Goal: Navigation & Orientation: Find specific page/section

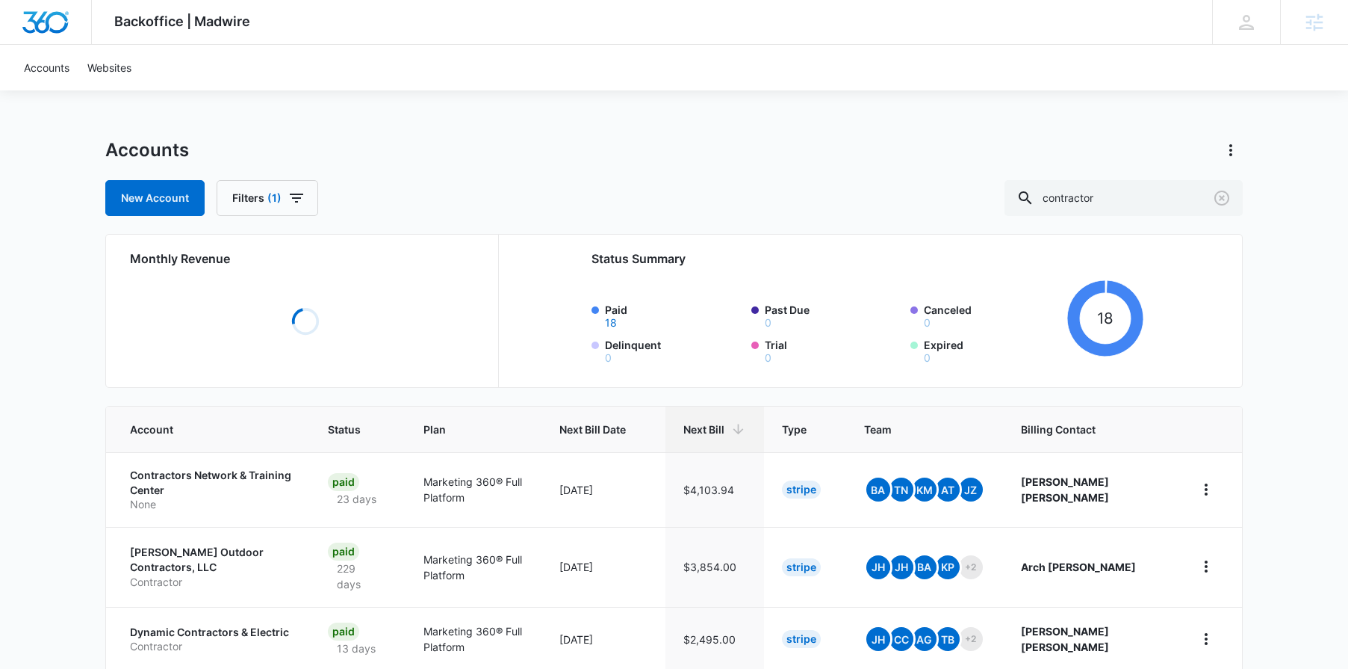
click at [130, 27] on span "Backoffice | Madwire" at bounding box center [182, 21] width 136 height 16
click at [134, 13] on span "Backoffice | Madwire" at bounding box center [182, 21] width 136 height 16
click at [54, 21] on img "Dashboard" at bounding box center [46, 22] width 48 height 22
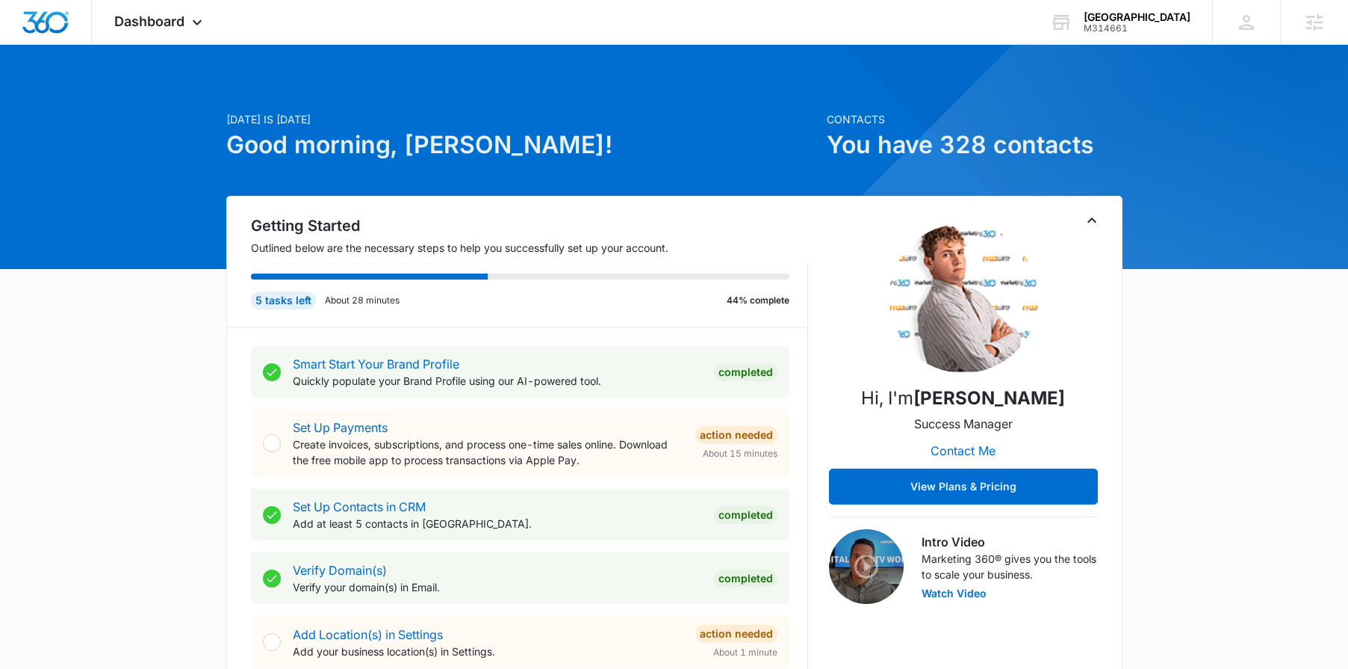
click at [974, 303] on img at bounding box center [963, 297] width 149 height 149
click at [977, 297] on img at bounding box center [963, 297] width 149 height 149
